Goal: Register for event/course

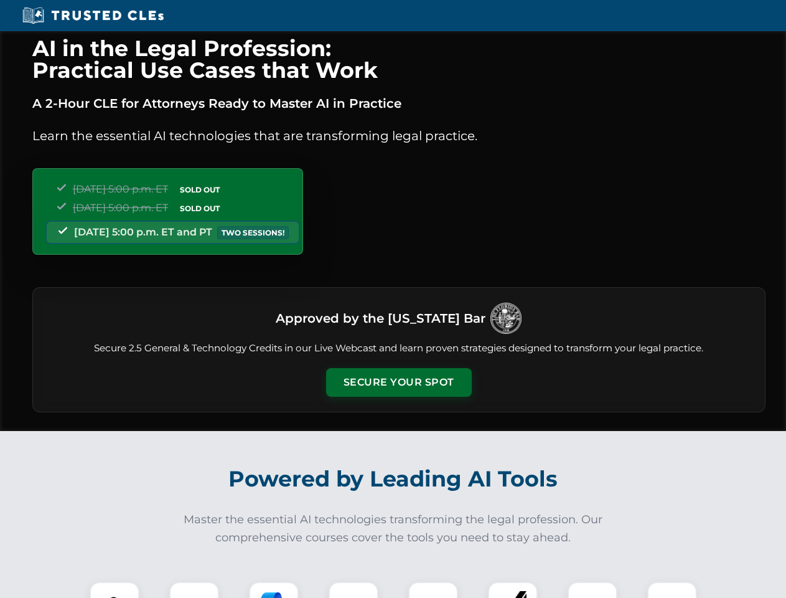
click at [398, 382] on button "Secure Your Spot" at bounding box center [399, 382] width 146 height 29
click at [115, 590] on img at bounding box center [114, 606] width 36 height 36
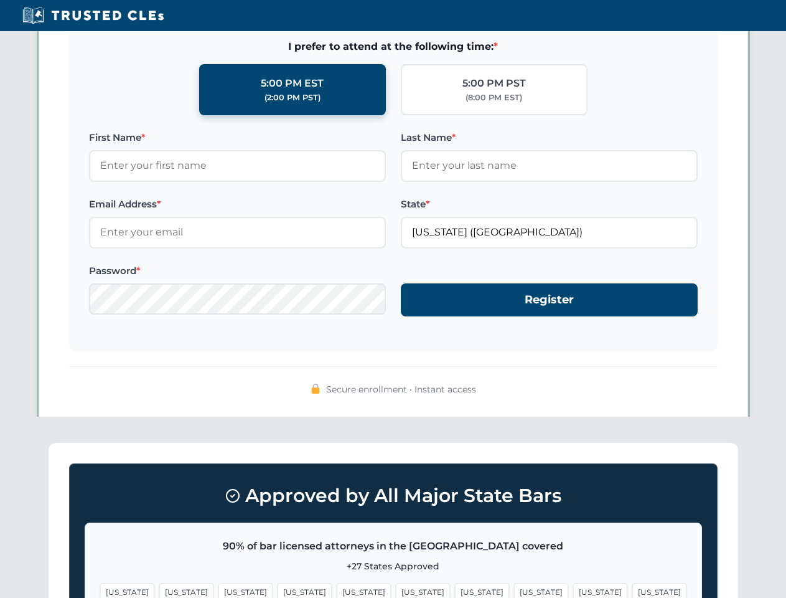
click at [455, 590] on span "[US_STATE]" at bounding box center [482, 592] width 54 height 18
click at [573, 590] on span "[US_STATE]" at bounding box center [600, 592] width 54 height 18
